Goal: Navigation & Orientation: Find specific page/section

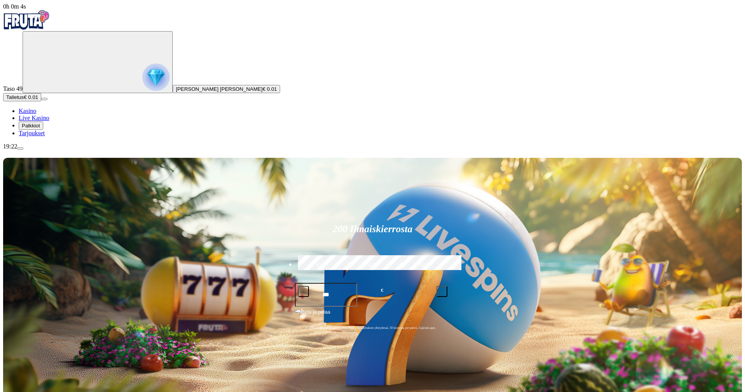
click at [35, 128] on span "Palkkiot" at bounding box center [31, 126] width 18 height 6
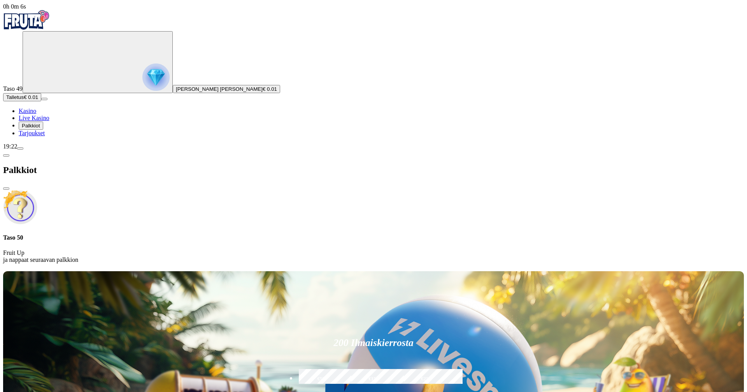
click at [42, 130] on button "Palkkiot" at bounding box center [31, 125] width 25 height 8
click at [45, 136] on span "Tarjoukset" at bounding box center [32, 133] width 26 height 7
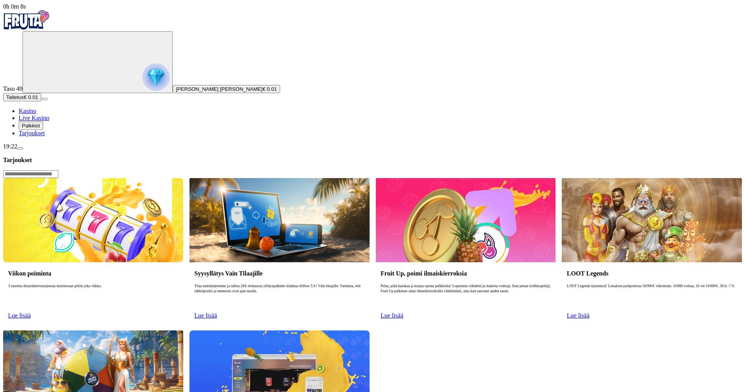
click at [45, 136] on span "Tarjoukset" at bounding box center [32, 133] width 26 height 7
click at [37, 128] on span "Palkkiot" at bounding box center [31, 126] width 18 height 6
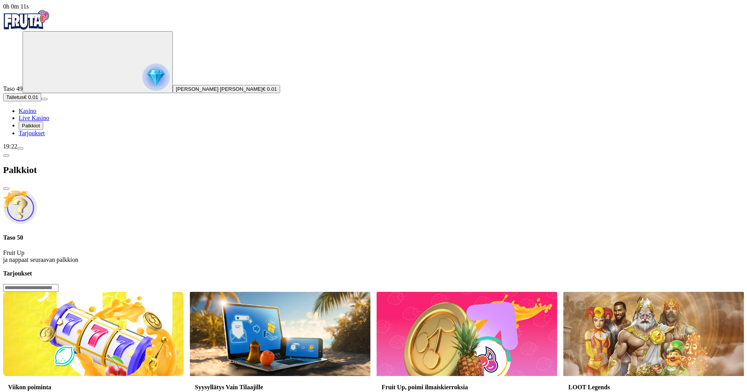
click at [572, 269] on div at bounding box center [373, 269] width 741 height 0
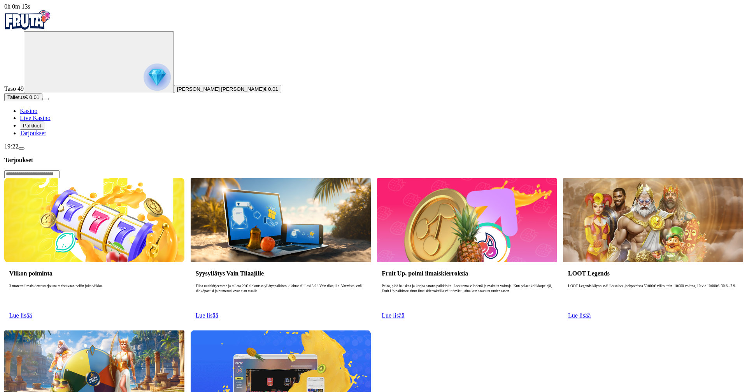
scroll to position [192, 0]
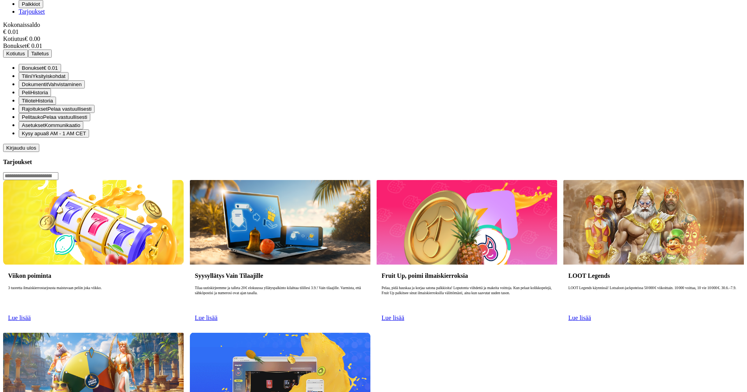
click at [36, 151] on span "Kirjaudu ulos" at bounding box center [21, 148] width 30 height 6
